Goal: Information Seeking & Learning: Learn about a topic

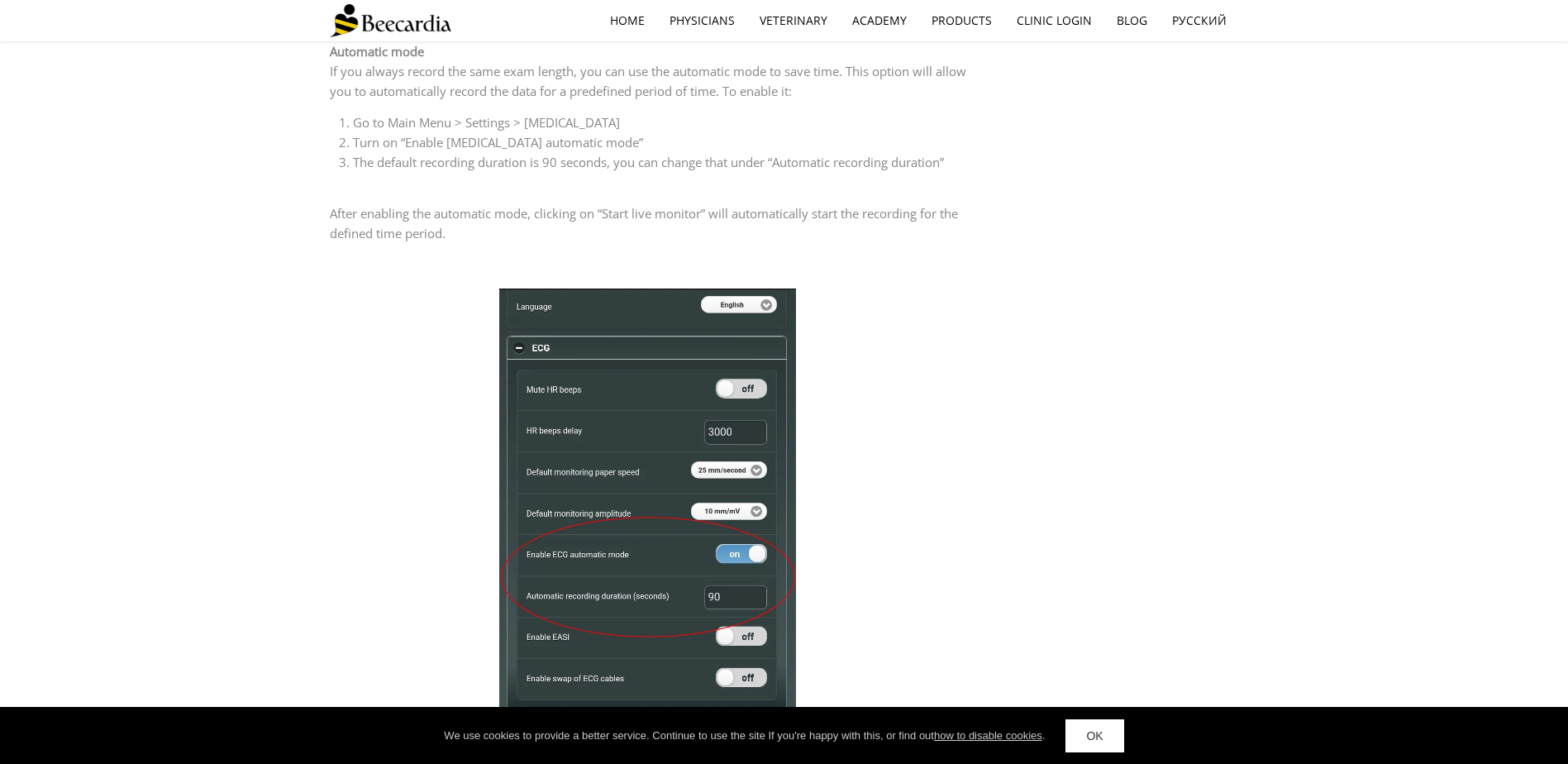
scroll to position [578, 0]
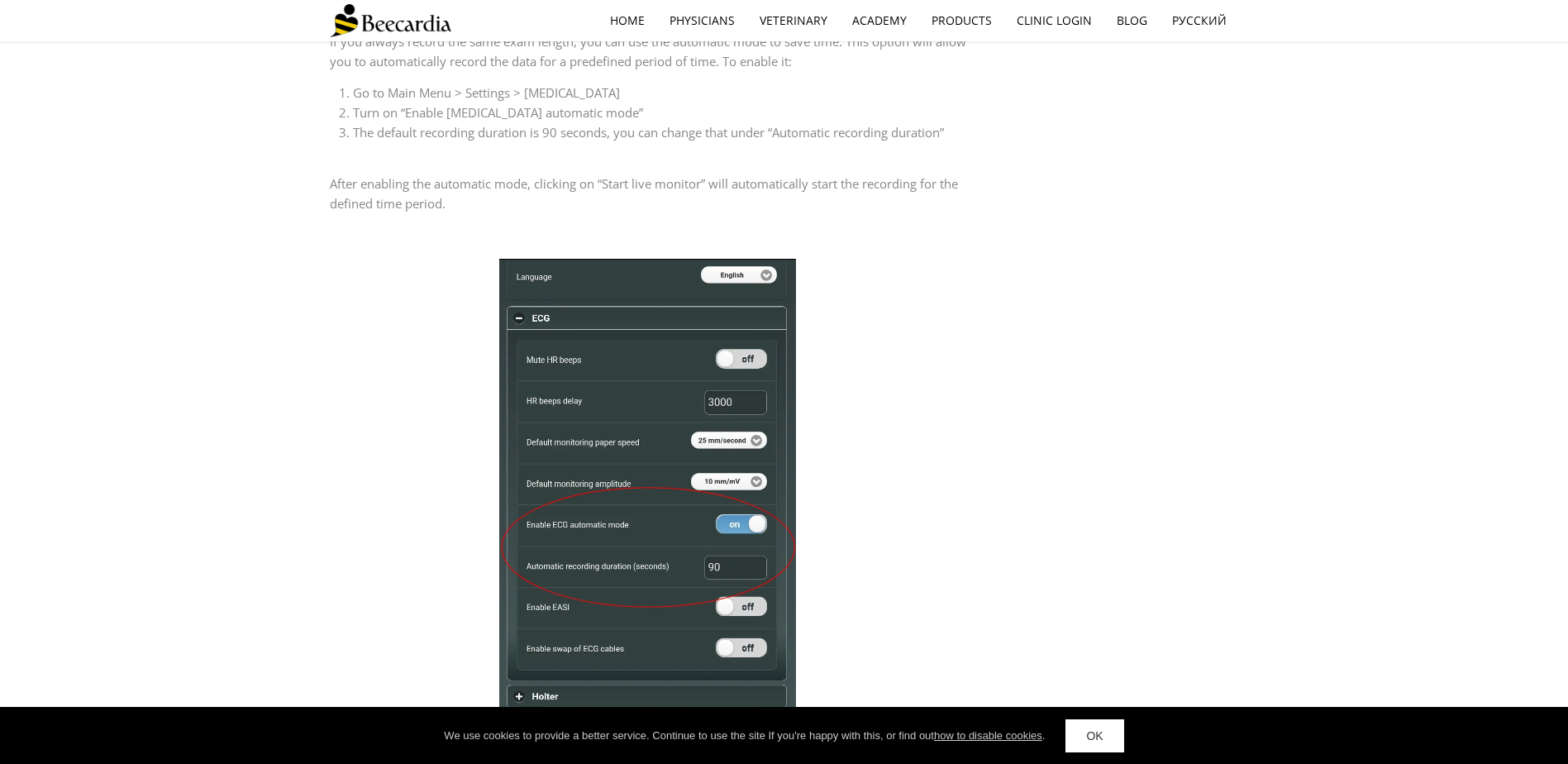
click at [1088, 735] on link "OK" at bounding box center [1094, 735] width 58 height 33
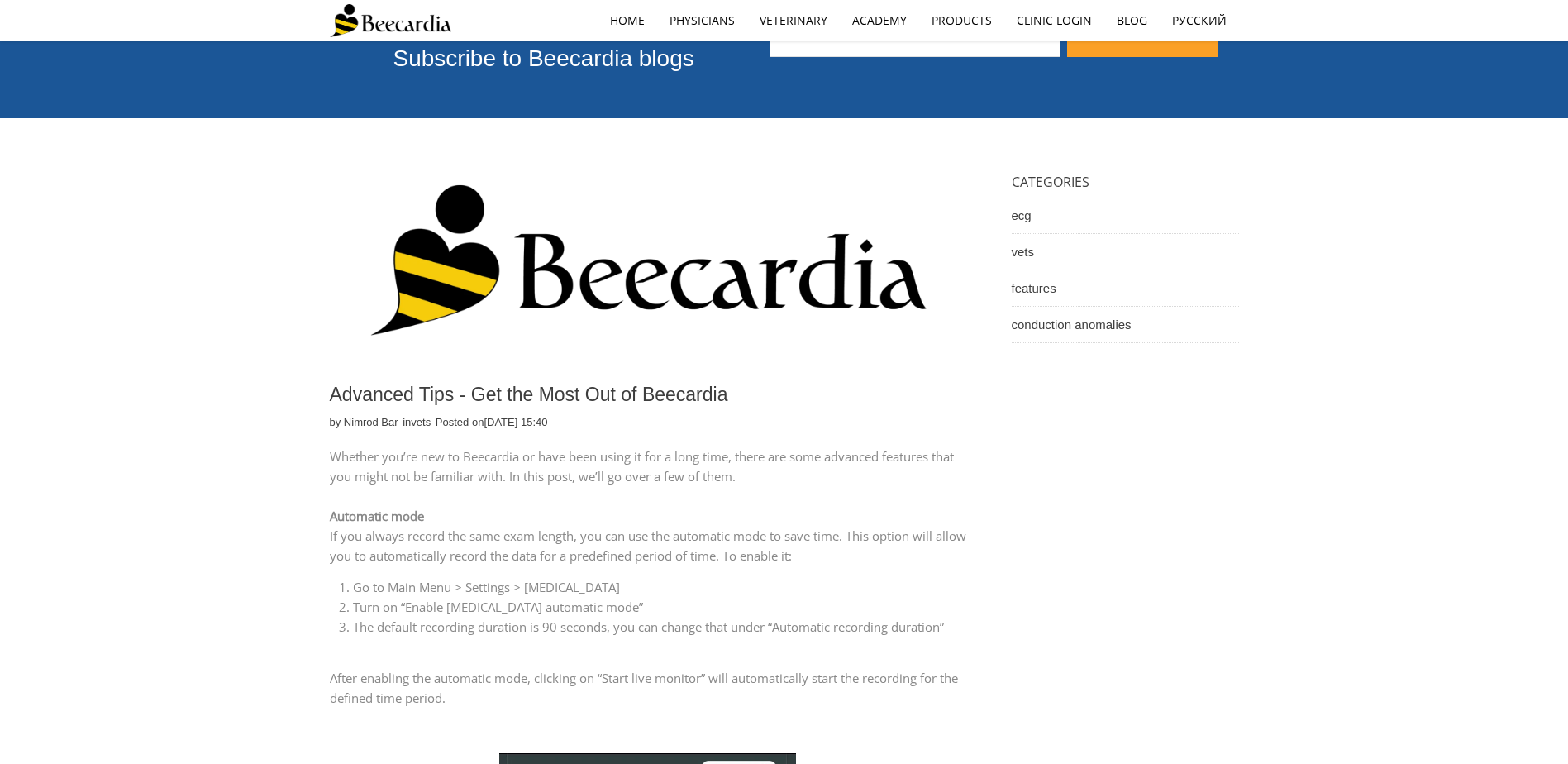
scroll to position [0, 0]
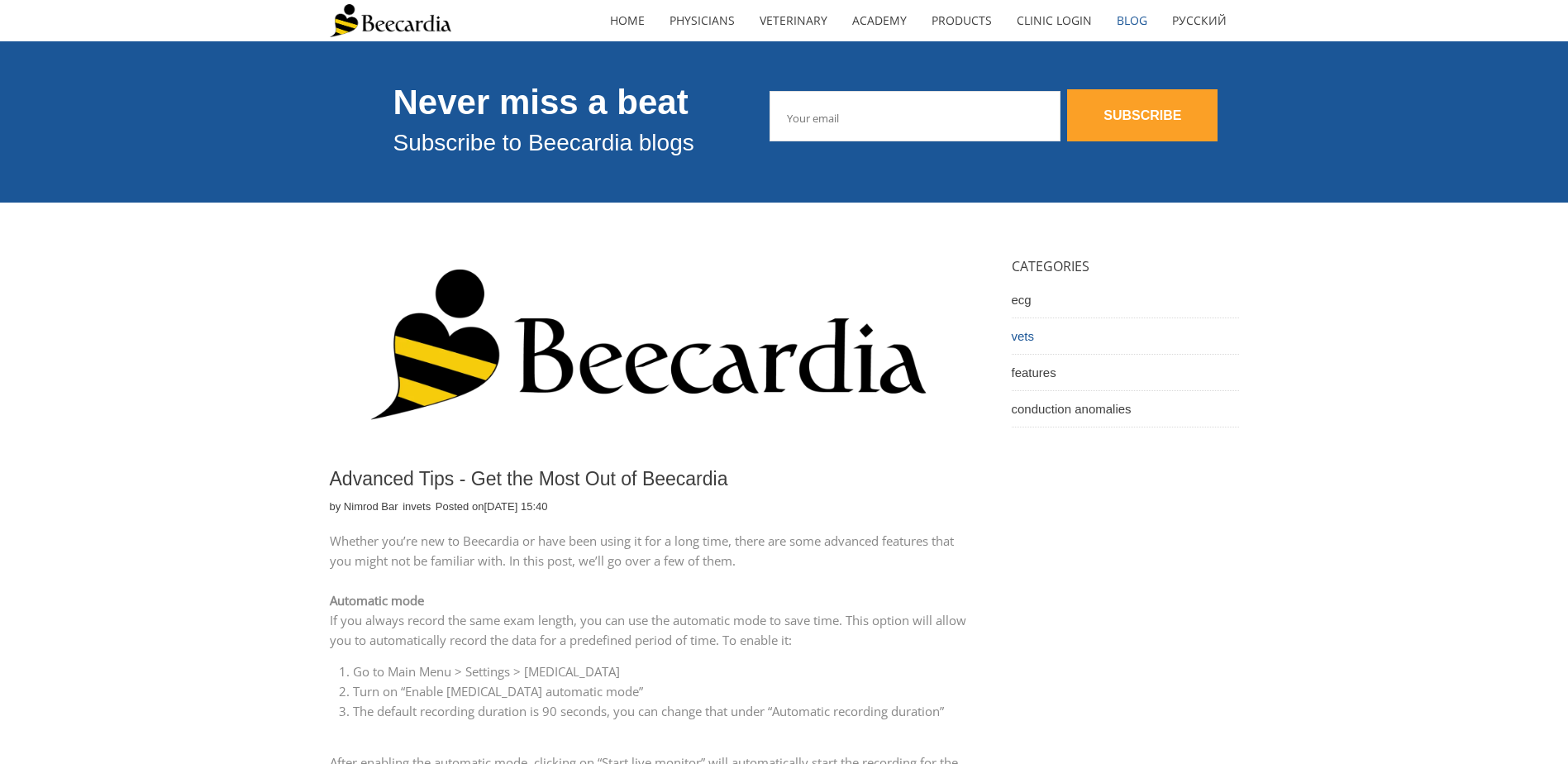
click at [1025, 331] on link "vets" at bounding box center [1125, 337] width 227 height 36
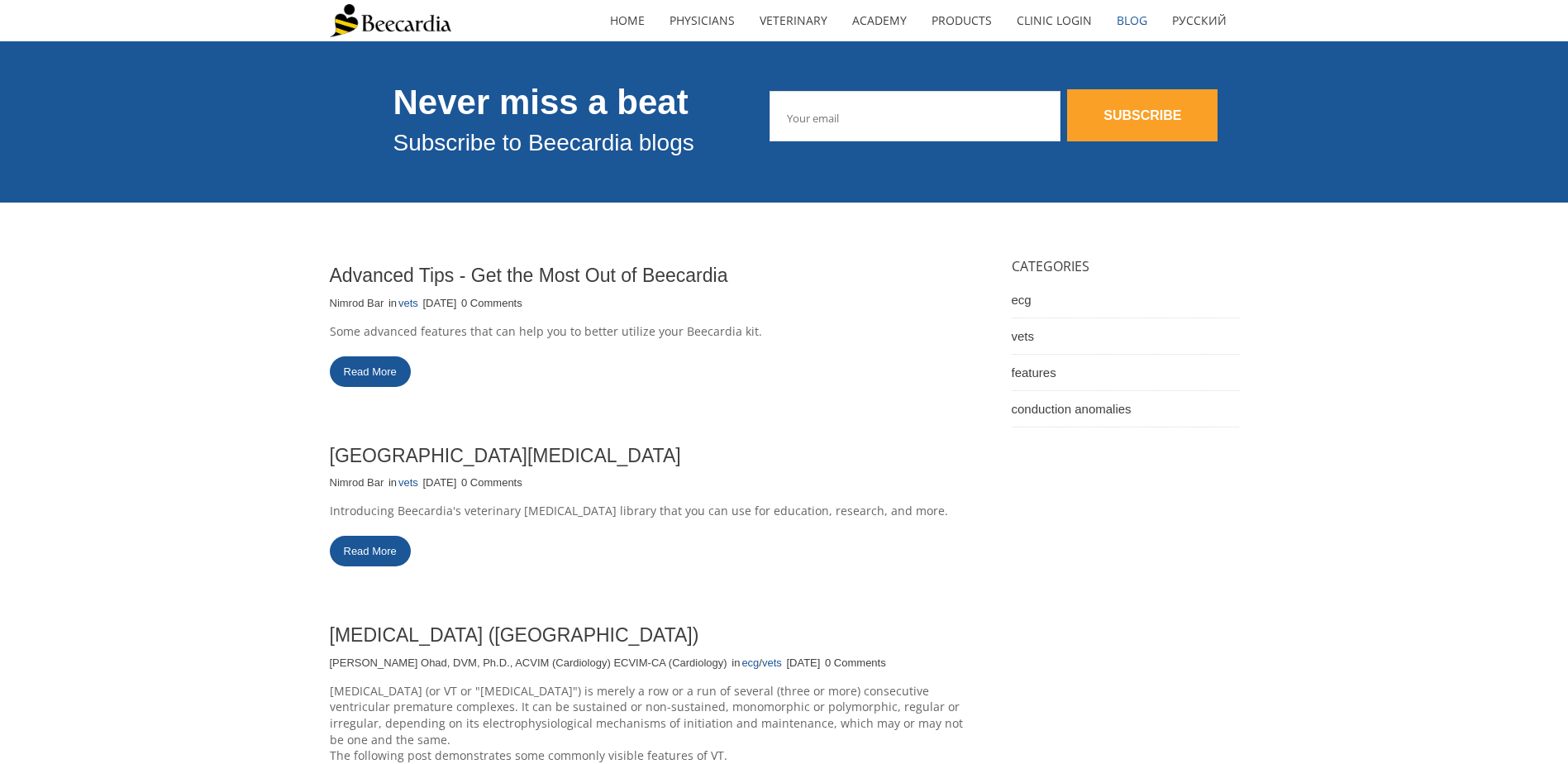
click at [378, 375] on link "Read More" at bounding box center [370, 371] width 81 height 30
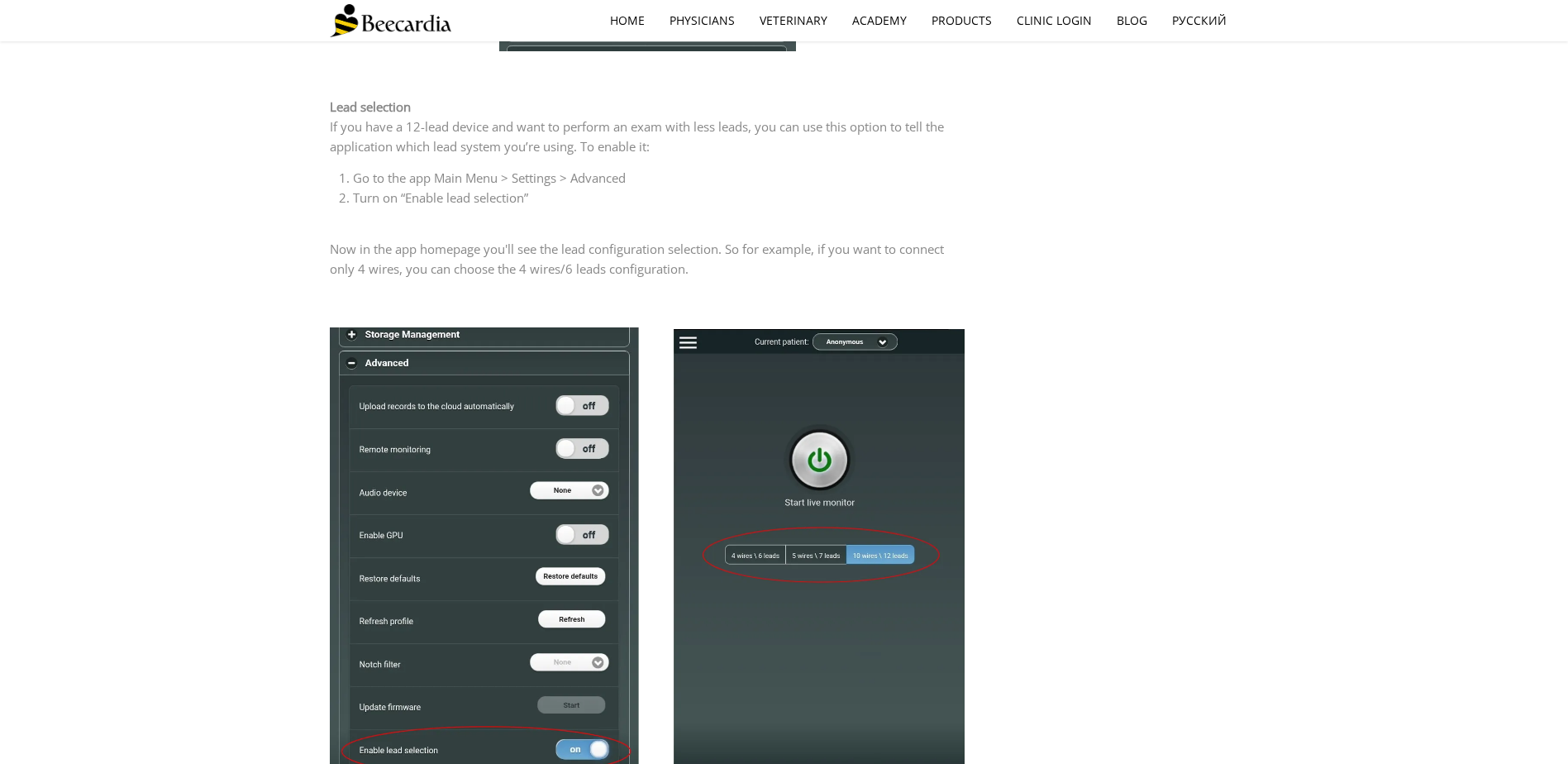
scroll to position [1322, 0]
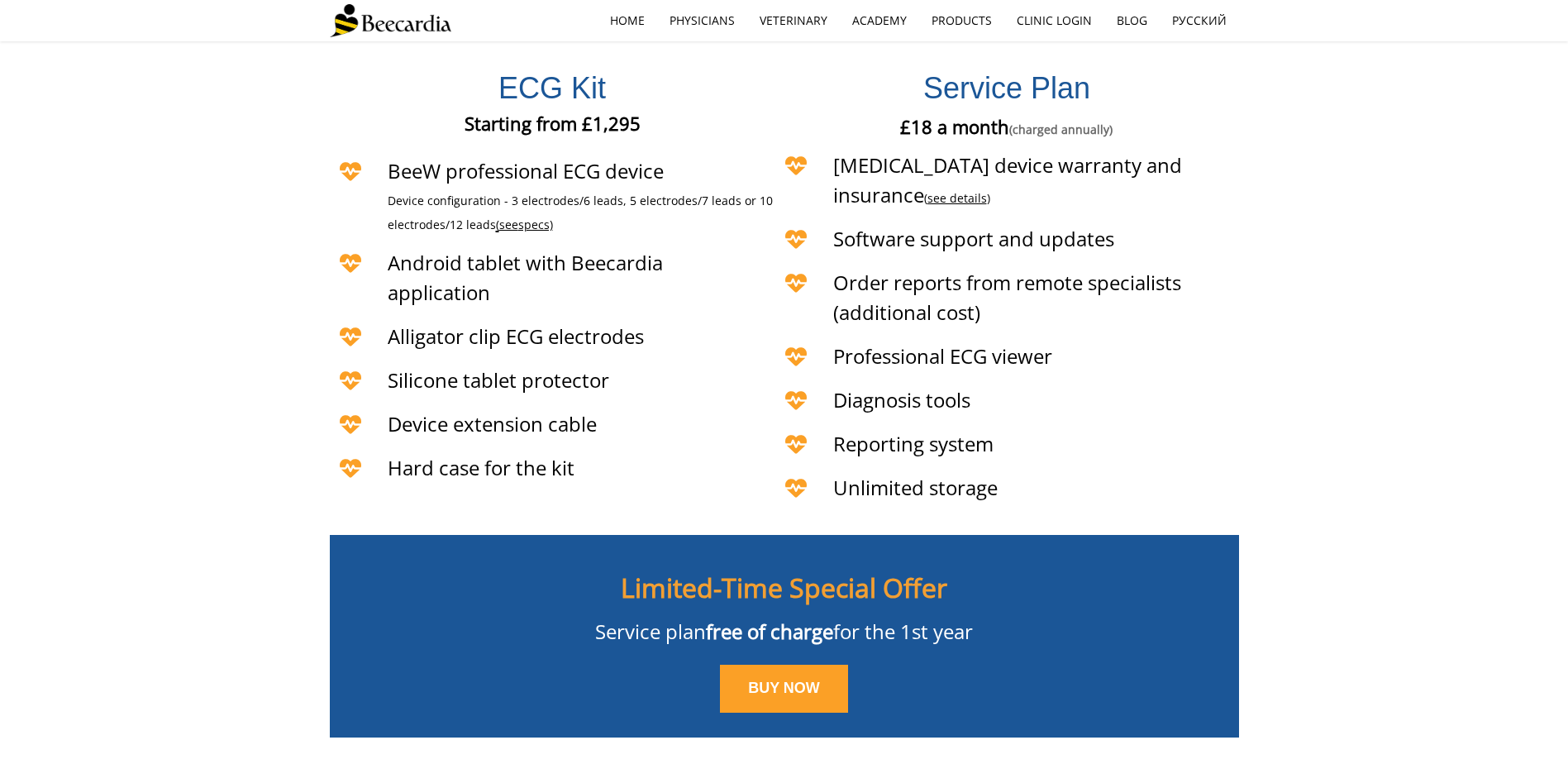
scroll to position [3886, 0]
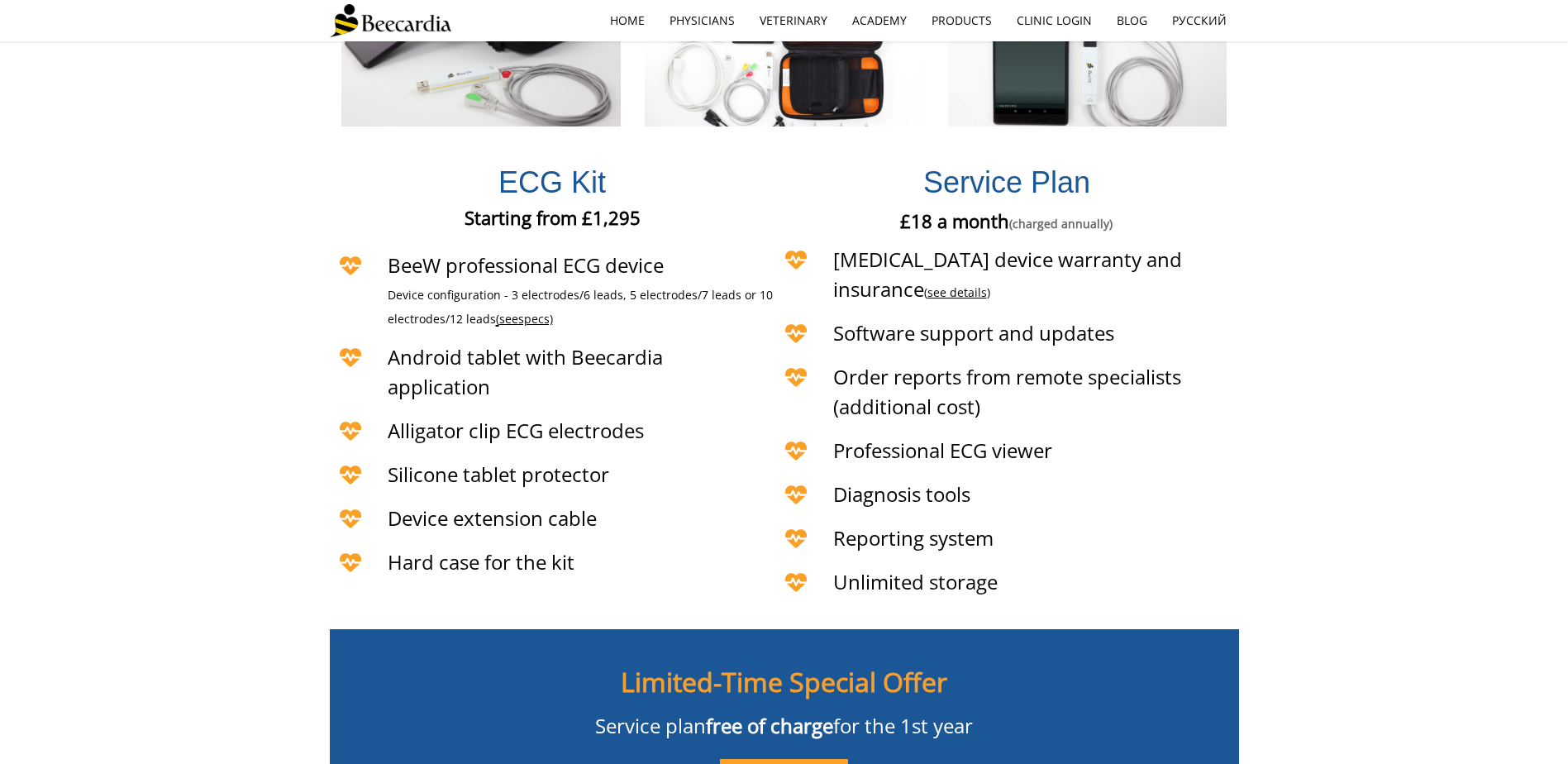
click at [524, 311] on span "specs)" at bounding box center [536, 319] width 34 height 16
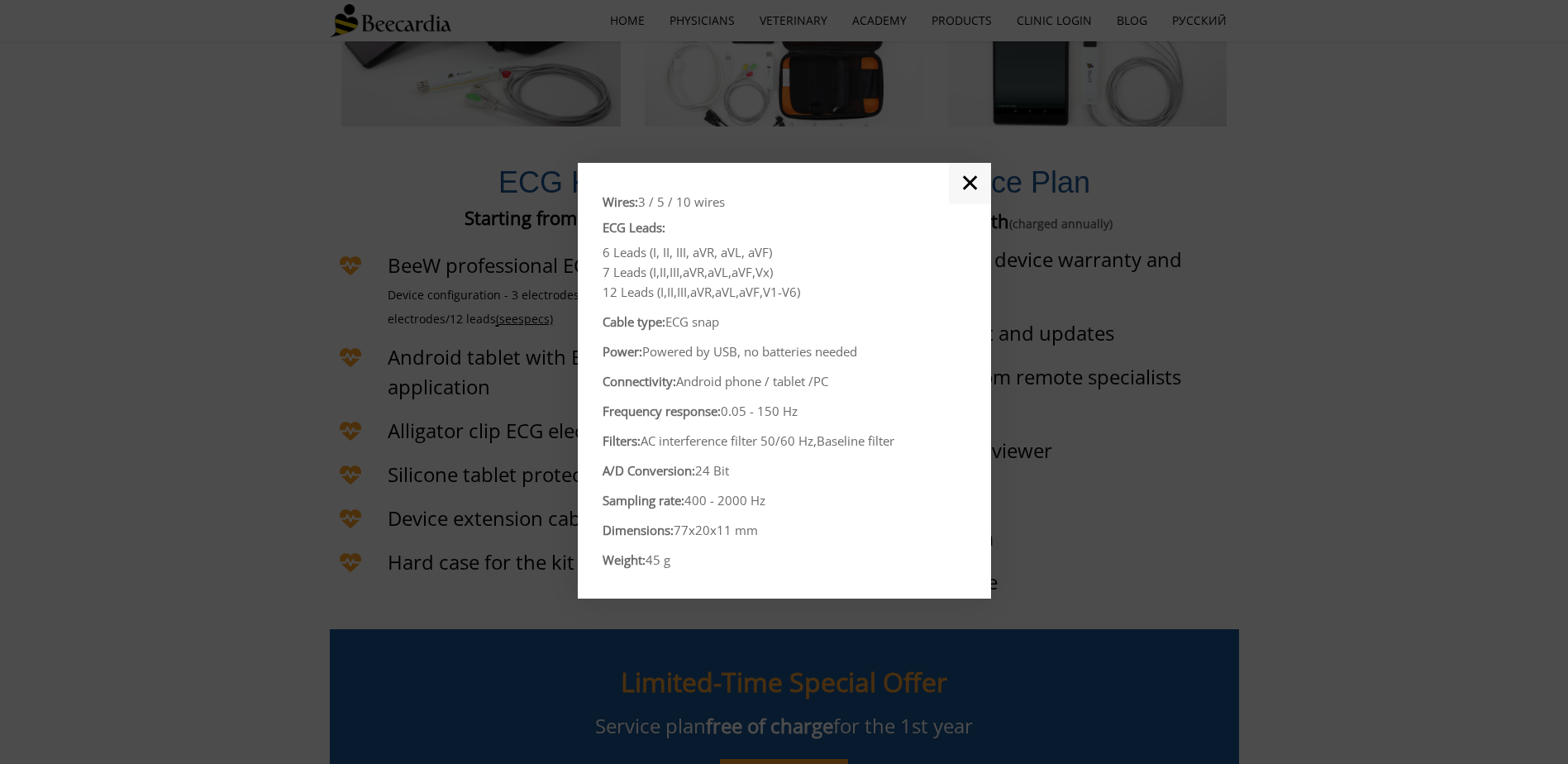
click at [974, 187] on link "✕" at bounding box center [970, 183] width 42 height 41
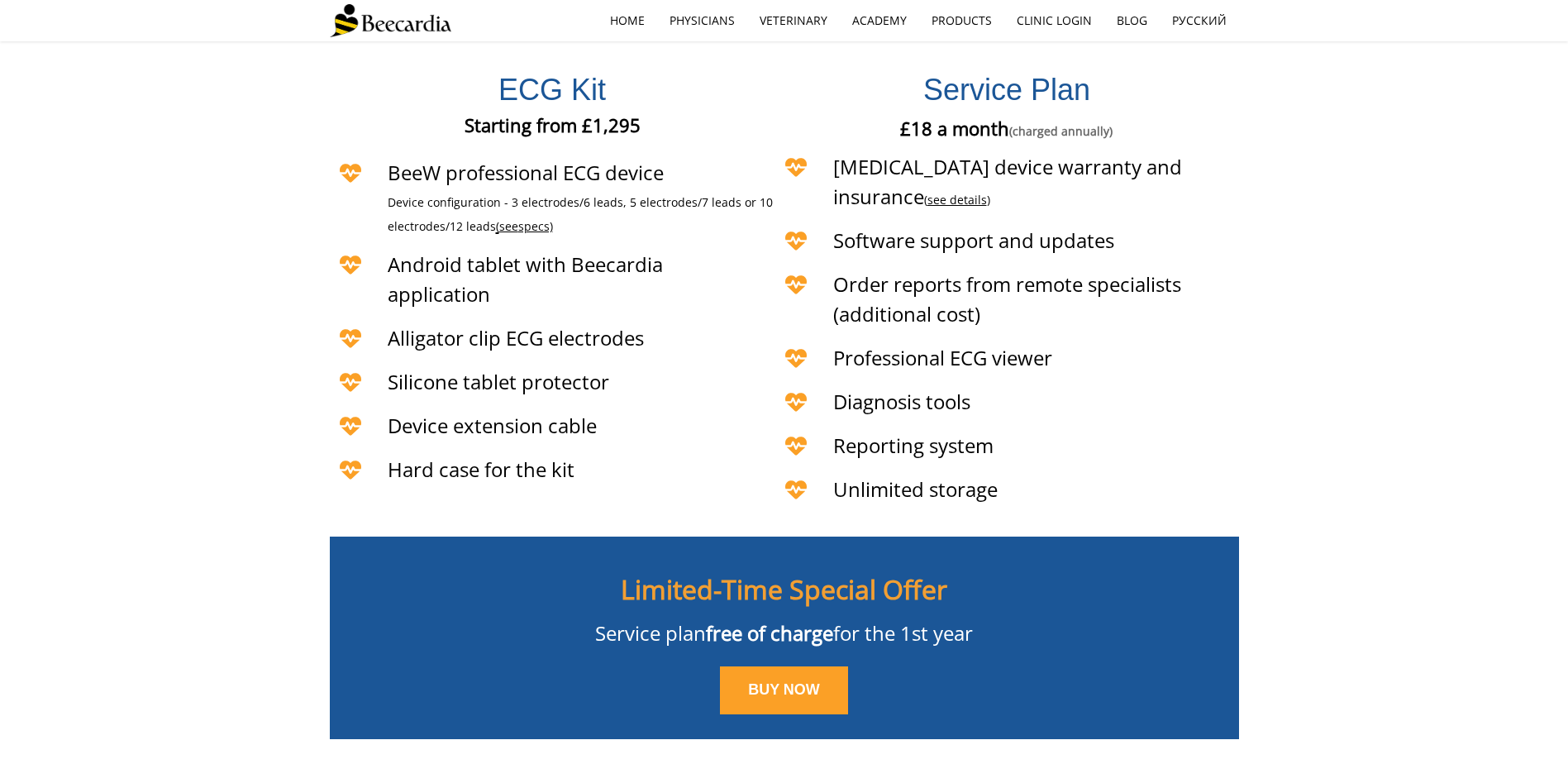
scroll to position [4050, 0]
